Goal: Check status: Check status

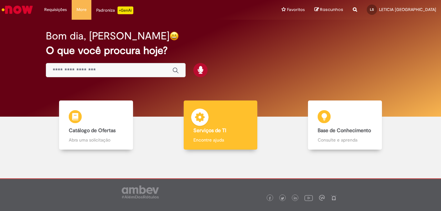
click at [228, 128] on h4 "Serviços de TI" at bounding box center [220, 131] width 55 height 6
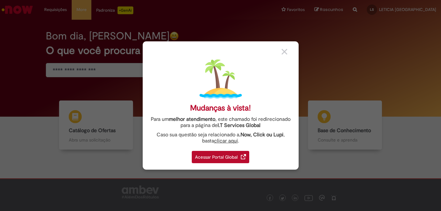
click at [286, 52] on img at bounding box center [285, 52] width 6 height 6
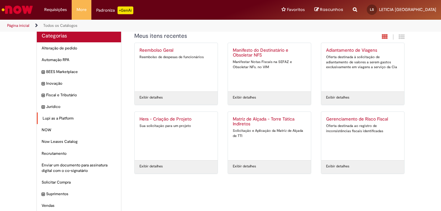
scroll to position [16, 0]
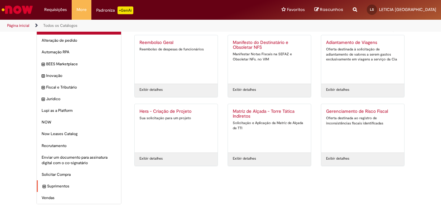
click at [59, 182] on div "Suprimentos Itens" at bounding box center [79, 186] width 84 height 12
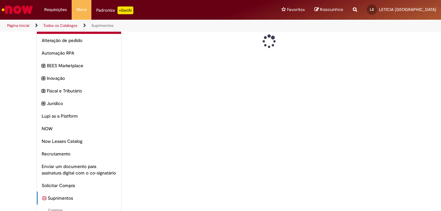
scroll to position [71, 0]
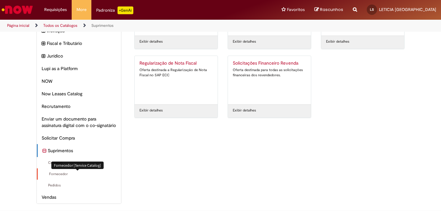
click at [60, 173] on span "Fornecedor Itens" at bounding box center [80, 173] width 74 height 5
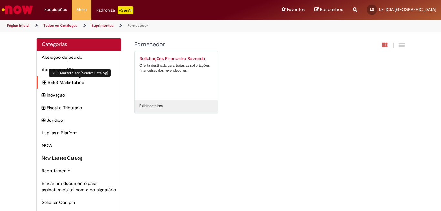
click at [70, 82] on span "BEES Marketplace Itens" at bounding box center [82, 82] width 68 height 6
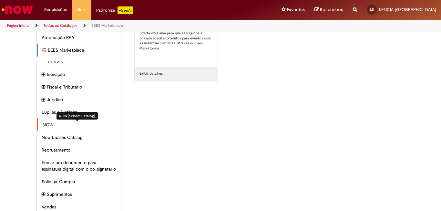
scroll to position [49, 0]
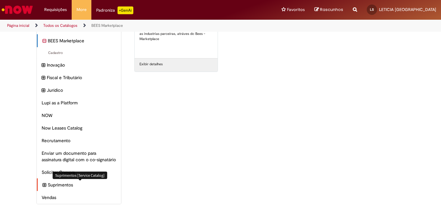
click at [57, 184] on span "Suprimentos Itens" at bounding box center [82, 184] width 68 height 6
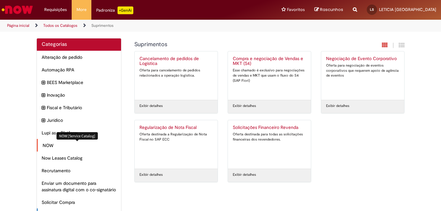
click at [51, 145] on span "NOW Itens" at bounding box center [80, 145] width 74 height 6
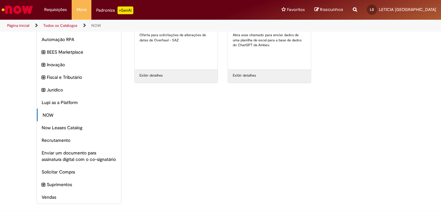
scroll to position [37, 0]
click at [78, 74] on span "Fiscal e Tributário Itens" at bounding box center [82, 77] width 68 height 6
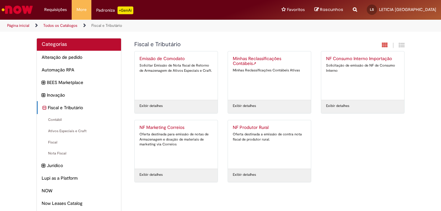
click at [360, 102] on div "Exibir detalhes" at bounding box center [362, 106] width 83 height 13
click at [328, 107] on link "Exibir detalhes" at bounding box center [337, 105] width 23 height 5
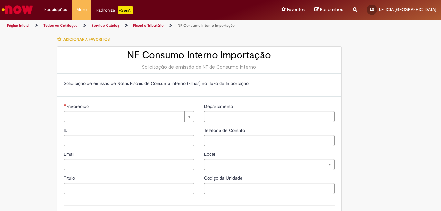
type input "**********"
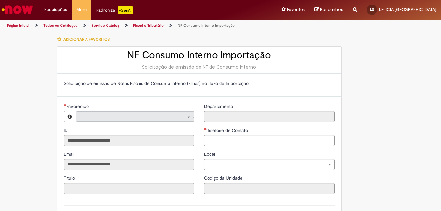
type input "**********"
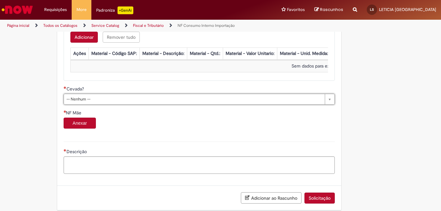
scroll to position [444, 0]
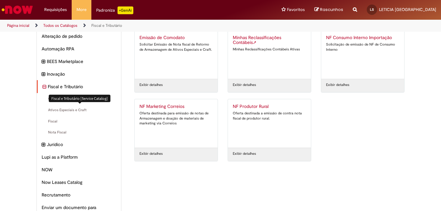
scroll to position [32, 0]
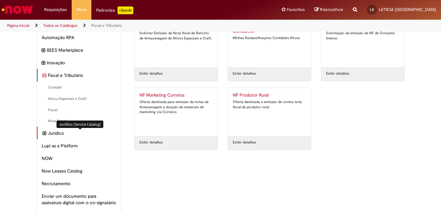
click at [55, 132] on span "Jurídico Itens" at bounding box center [82, 133] width 68 height 6
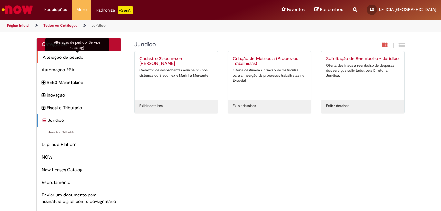
click at [73, 58] on span "Alteração de pedido Itens" at bounding box center [80, 57] width 74 height 6
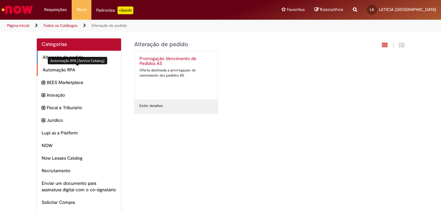
click at [64, 67] on div "Automação RPA Itens" at bounding box center [79, 69] width 84 height 13
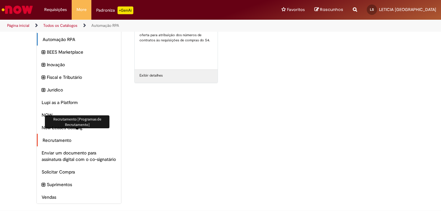
scroll to position [37, 0]
click at [61, 137] on span "Recrutamento Itens" at bounding box center [80, 140] width 74 height 6
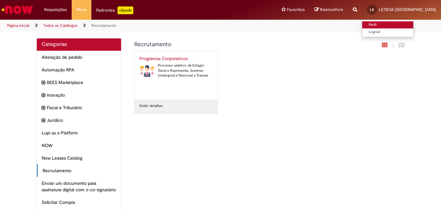
click at [390, 25] on link "Perfil" at bounding box center [387, 24] width 51 height 7
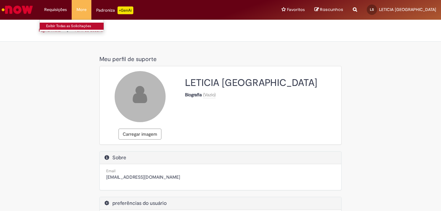
click at [55, 26] on link "Exibir Todas as Solicitações" at bounding box center [75, 26] width 71 height 7
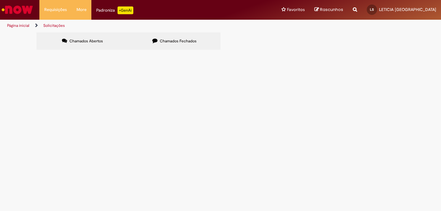
drag, startPoint x: 153, startPoint y: 36, endPoint x: 114, endPoint y: 45, distance: 39.9
click at [153, 36] on label "Chamados Fechados" at bounding box center [174, 40] width 92 height 17
click at [23, 26] on link "Página inicial" at bounding box center [18, 25] width 22 height 5
